Goal: Transaction & Acquisition: Purchase product/service

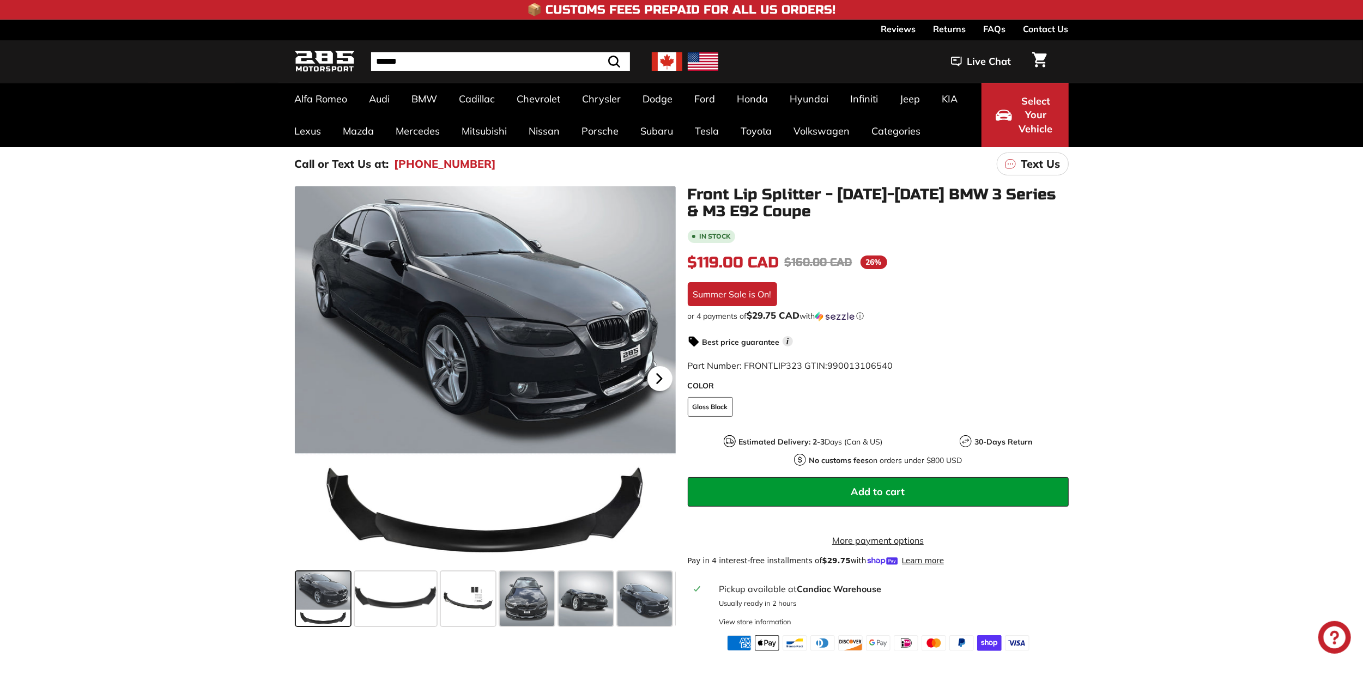
click at [657, 378] on icon at bounding box center [658, 378] width 4 height 9
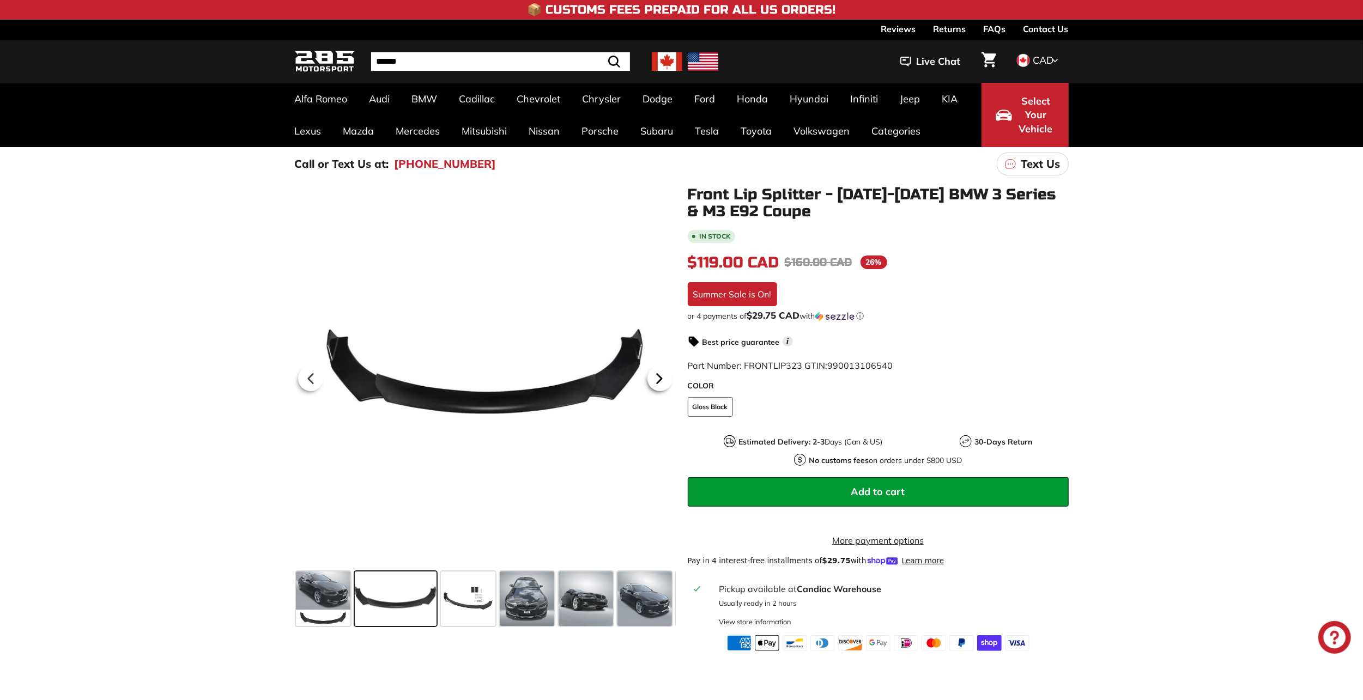
click at [657, 378] on icon at bounding box center [658, 378] width 4 height 9
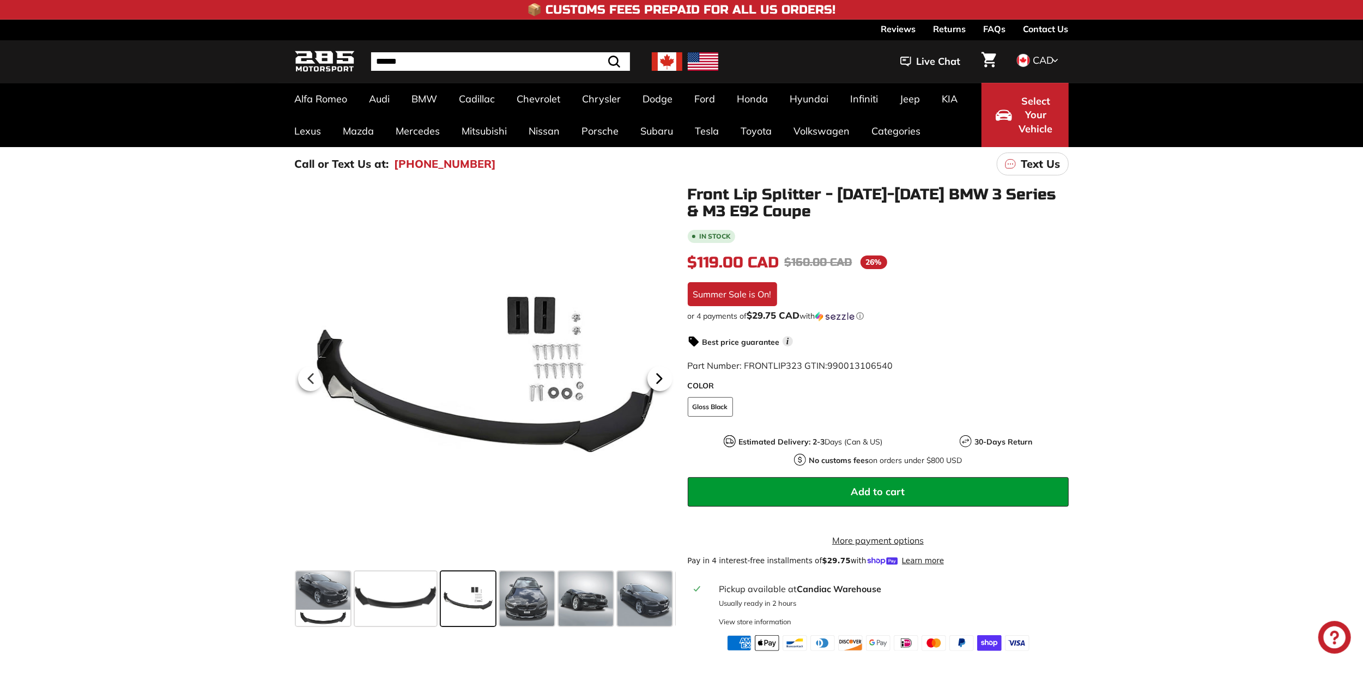
click at [657, 378] on icon at bounding box center [658, 378] width 4 height 9
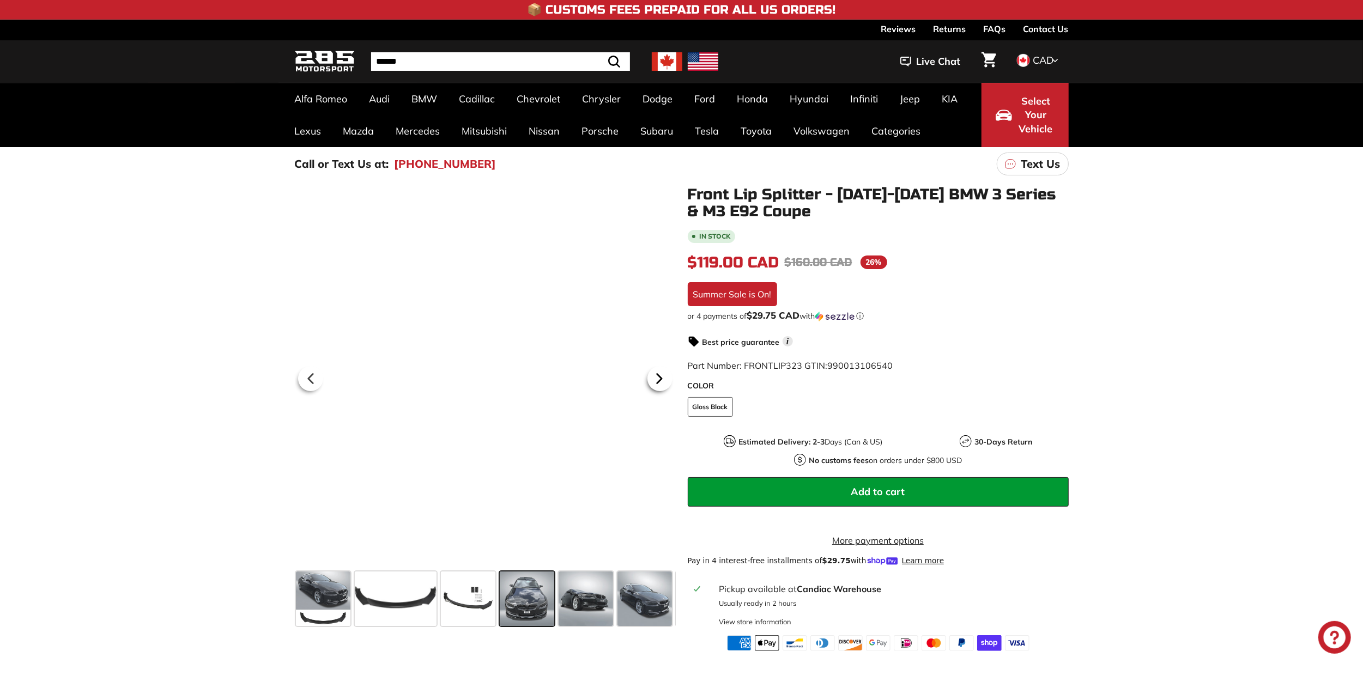
click at [657, 378] on icon at bounding box center [658, 378] width 4 height 9
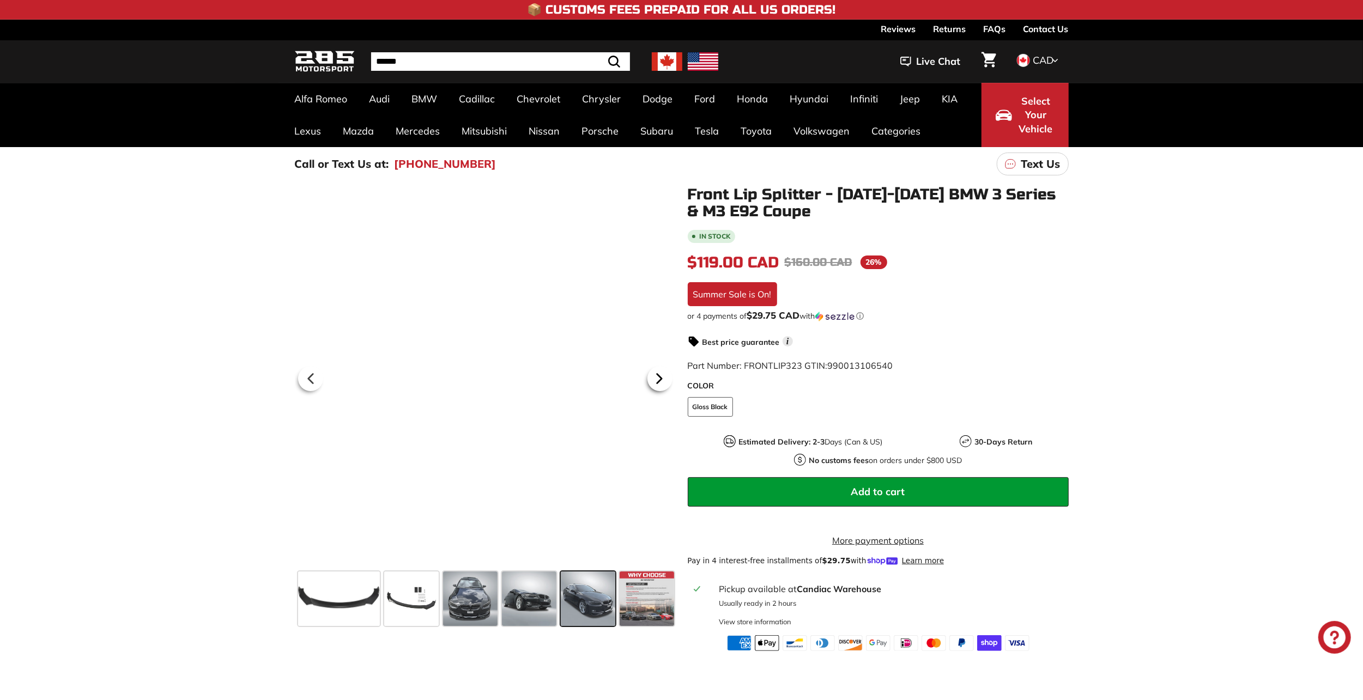
click at [657, 378] on icon at bounding box center [658, 378] width 4 height 9
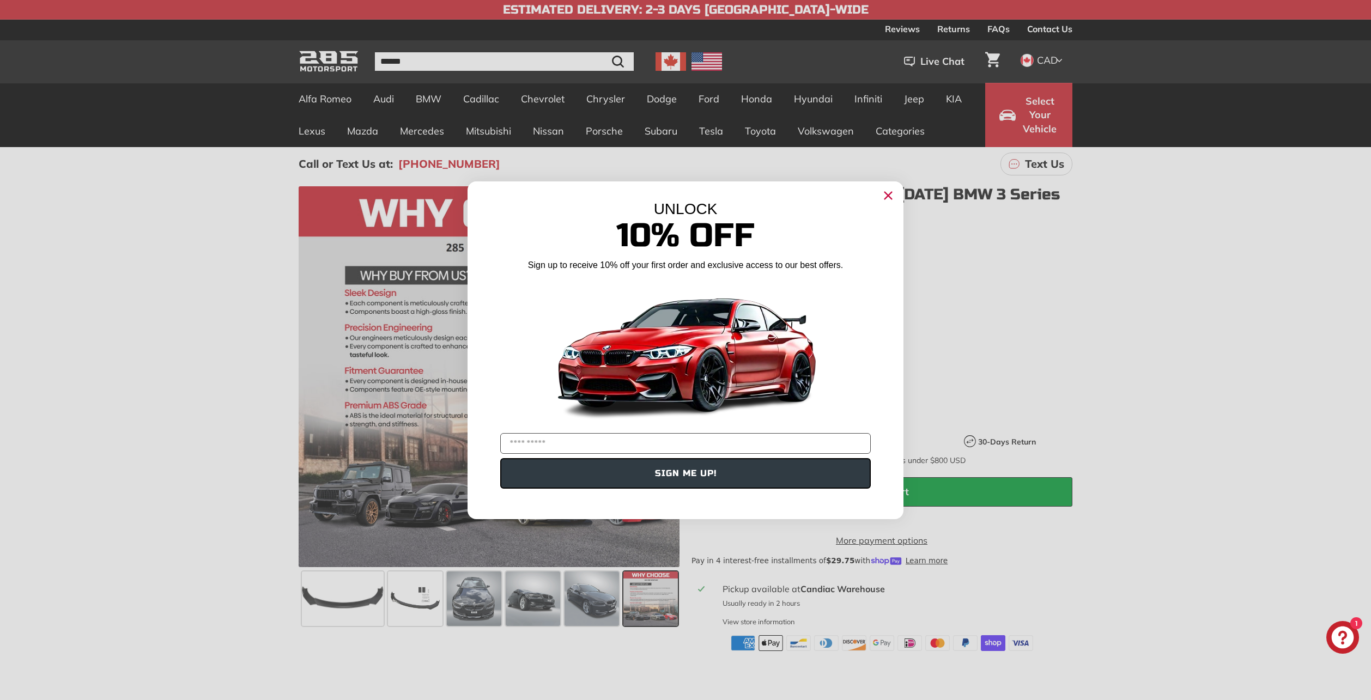
click at [423, 595] on div "Close dialog UNLOCK 10% Off Sign up to receive 10% off your first order and exc…" at bounding box center [685, 350] width 1371 height 700
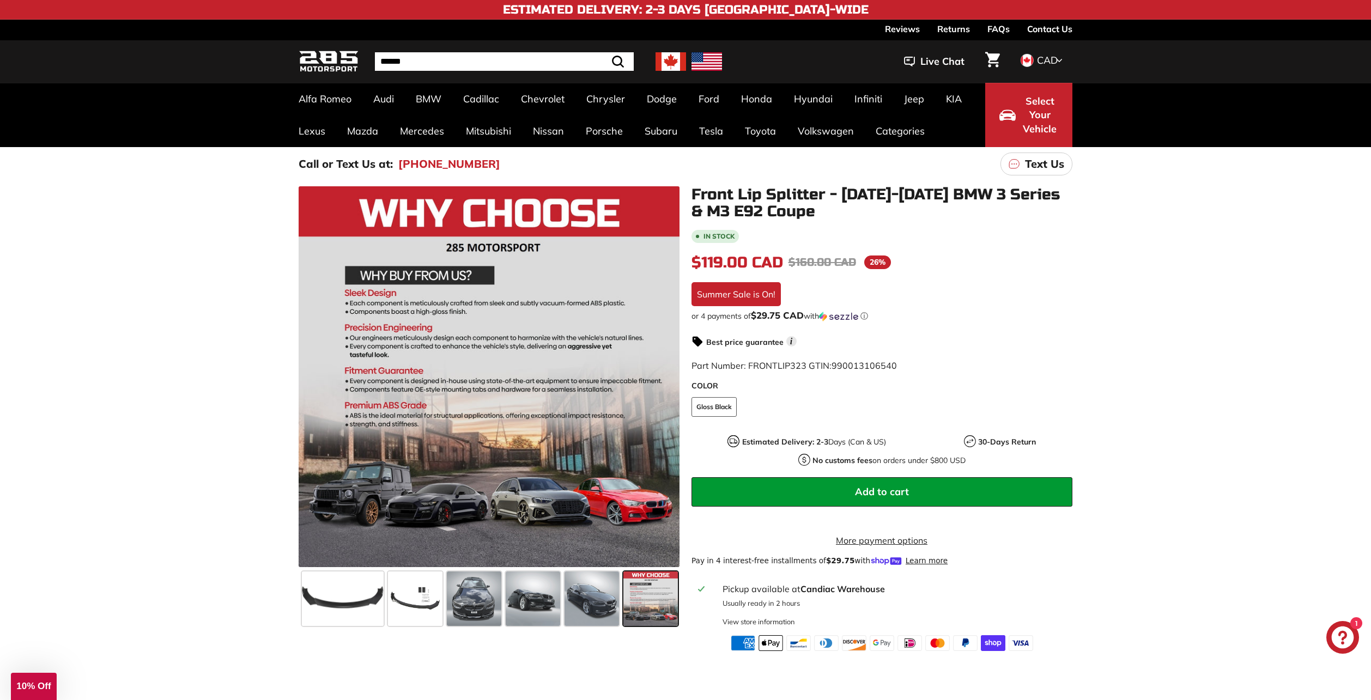
click at [432, 593] on span at bounding box center [415, 598] width 54 height 54
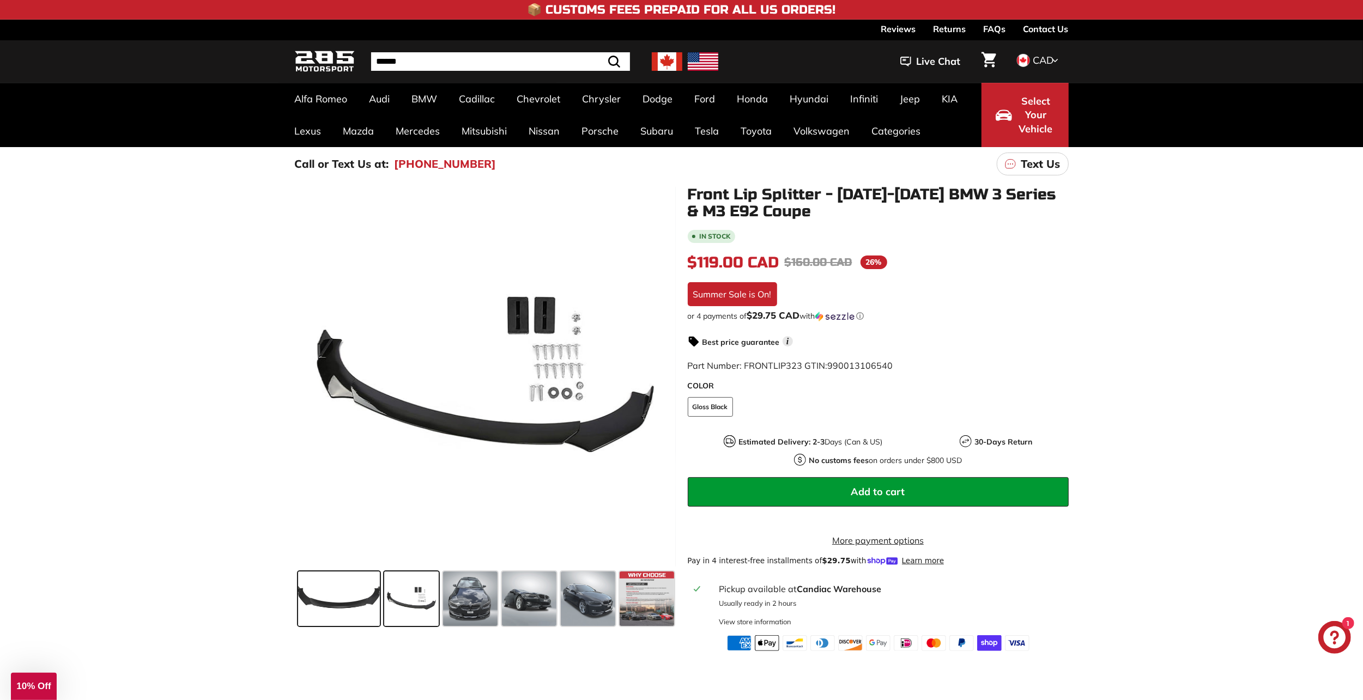
click at [348, 591] on span at bounding box center [339, 598] width 82 height 54
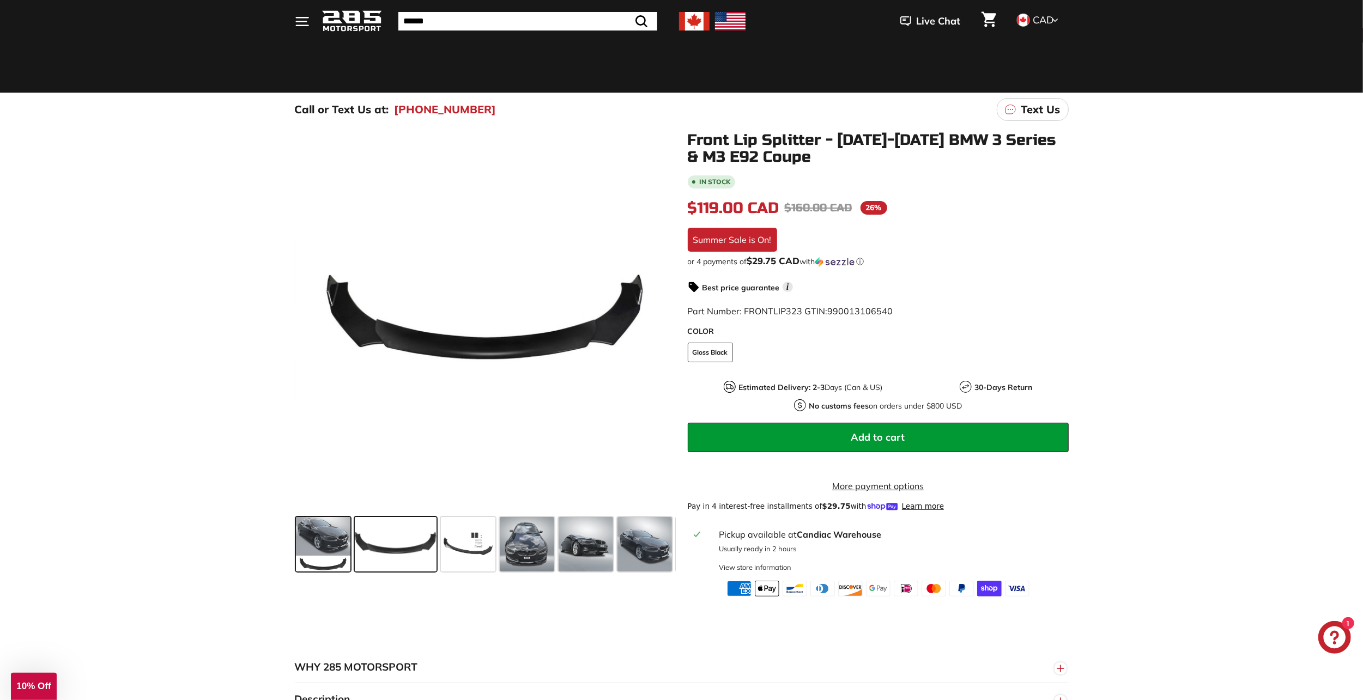
scroll to position [0, 0]
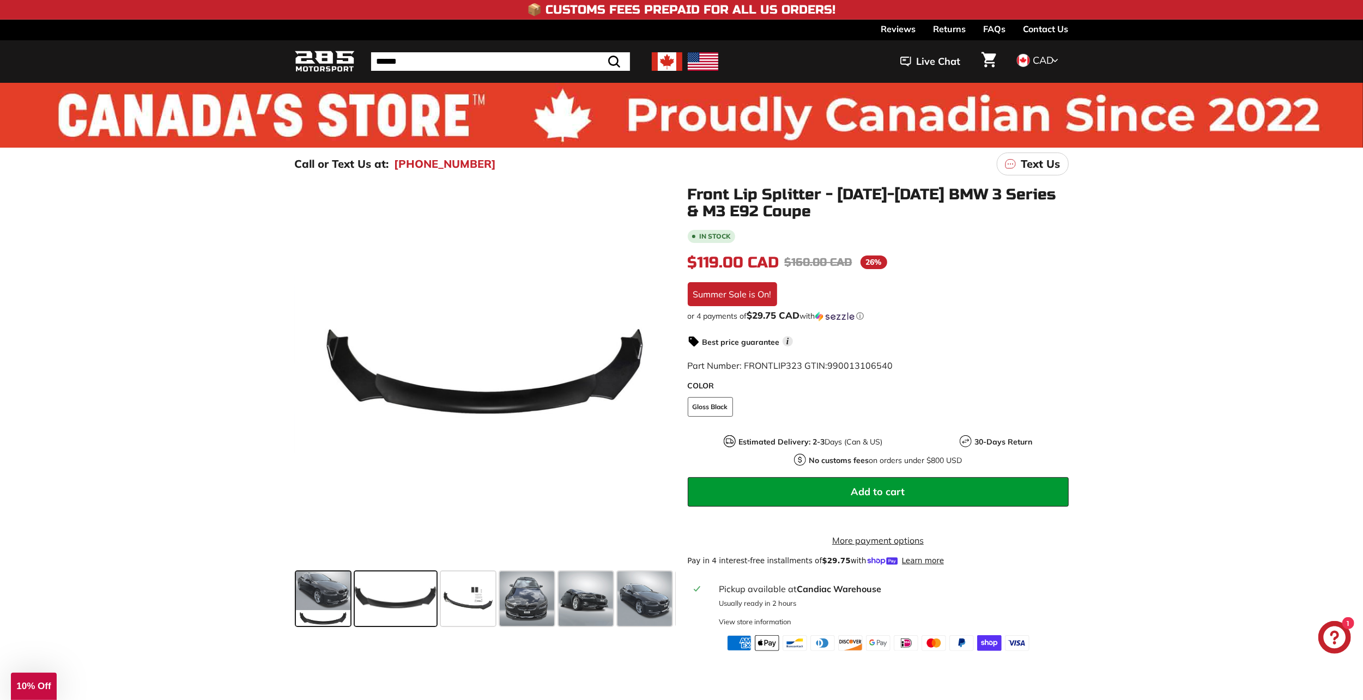
click at [313, 601] on span at bounding box center [323, 598] width 54 height 54
